Goal: Transaction & Acquisition: Purchase product/service

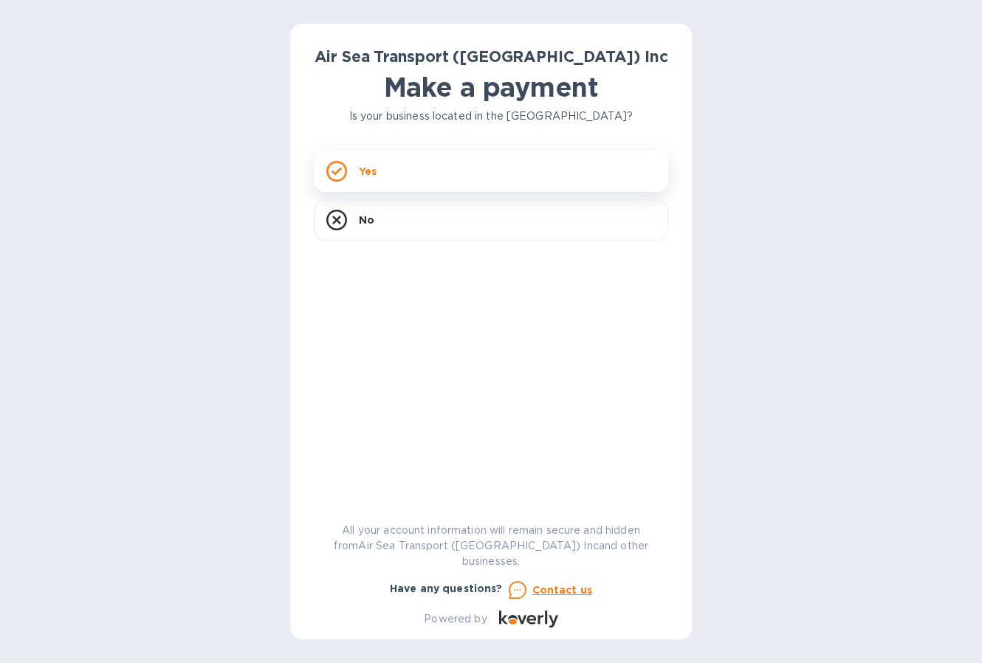
click at [493, 170] on div "Yes" at bounding box center [491, 171] width 354 height 41
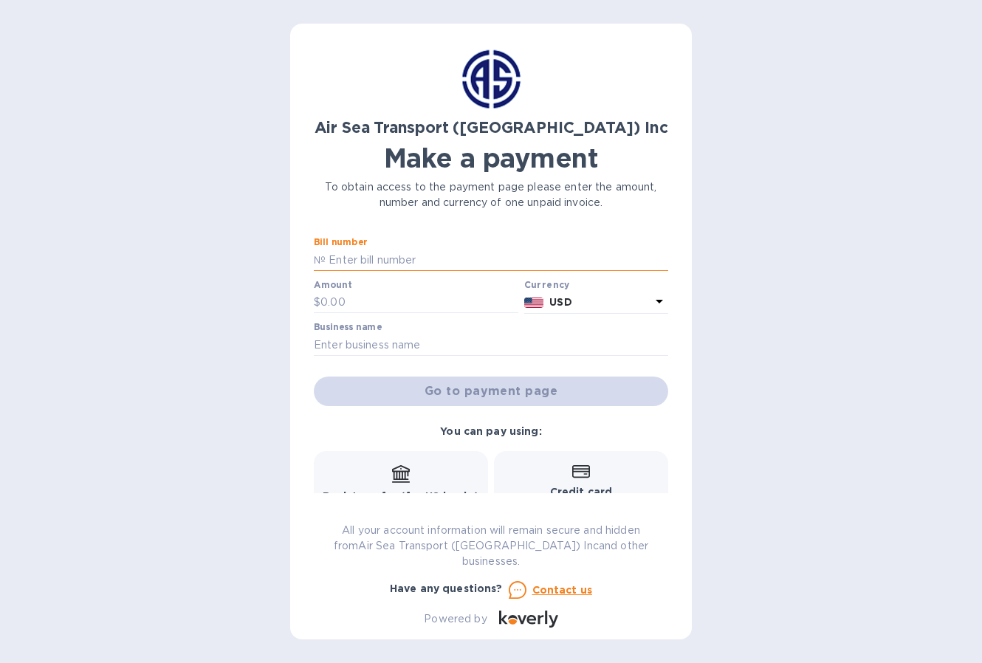
click at [361, 261] on input "text" at bounding box center [496, 260] width 342 height 22
paste input "CHI-AR173875"
type input "CHI-AR173875"
click at [382, 301] on input "text" at bounding box center [419, 303] width 198 height 22
type input "1,161.71"
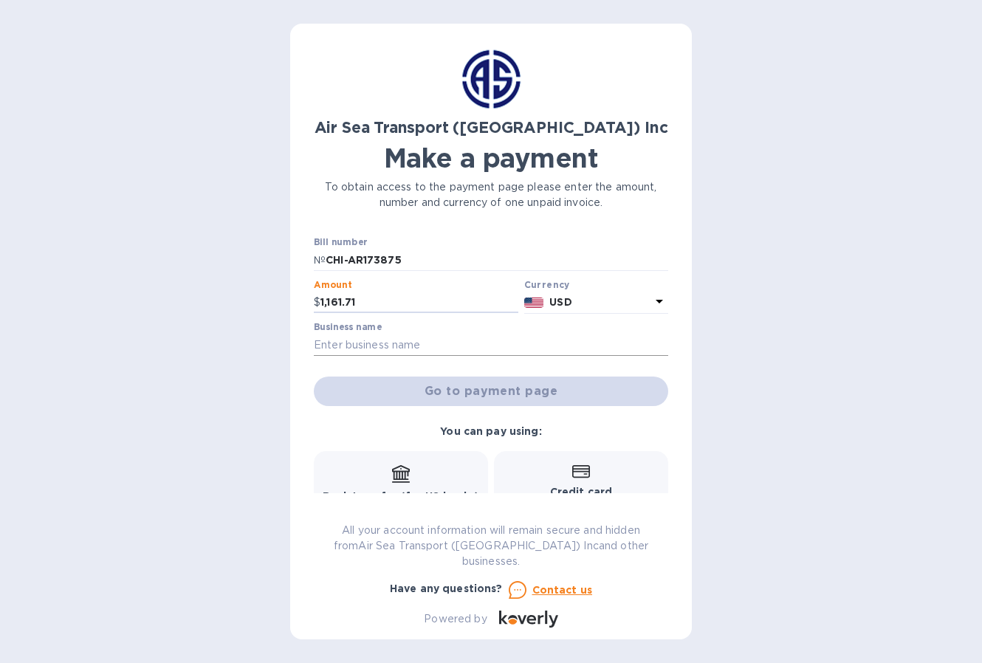
click at [416, 343] on input "text" at bounding box center [491, 345] width 354 height 22
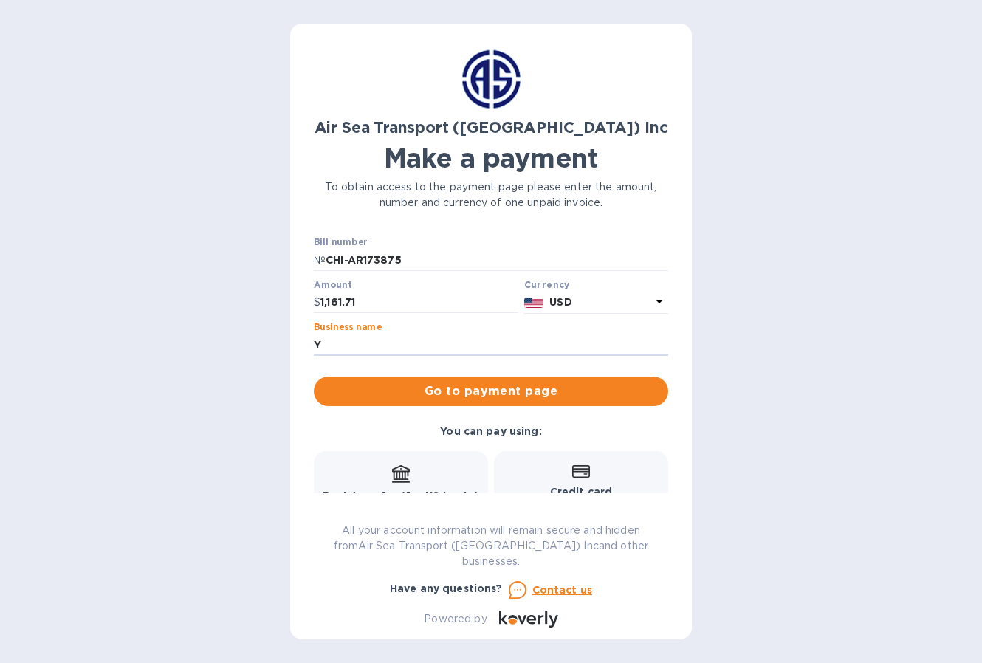
type input "Yuppie Puppy Pet Products, Inc"
click at [506, 392] on span "Go to payment page" at bounding box center [490, 391] width 331 height 18
